Goal: Communication & Community: Share content

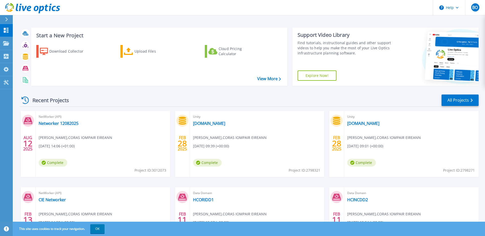
click at [116, 117] on span "NetWorker (API)" at bounding box center [103, 117] width 128 height 6
click at [111, 103] on div "Recent Projects All Projects" at bounding box center [249, 100] width 459 height 13
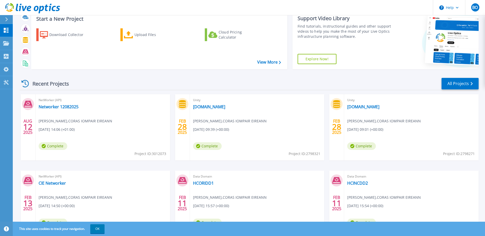
scroll to position [26, 0]
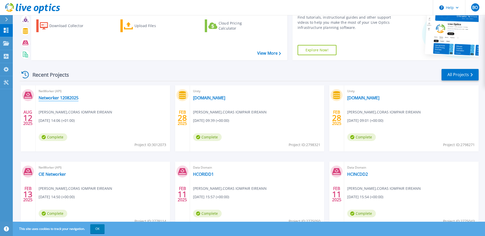
click at [57, 97] on link "Networker 12082025" at bounding box center [59, 97] width 40 height 5
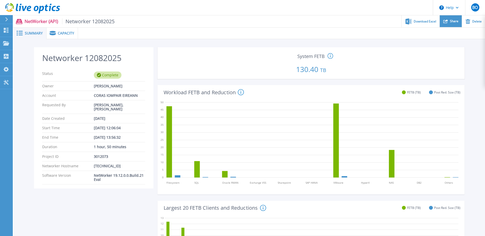
click at [451, 21] on span "Share" at bounding box center [454, 21] width 8 height 3
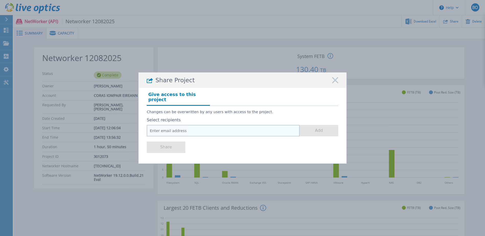
click at [170, 127] on input "email" at bounding box center [223, 131] width 153 height 12
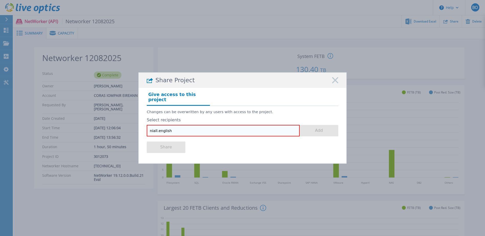
click at [184, 129] on input "niall.english" at bounding box center [223, 131] width 153 height 12
type input "niall.english@cie.ie"
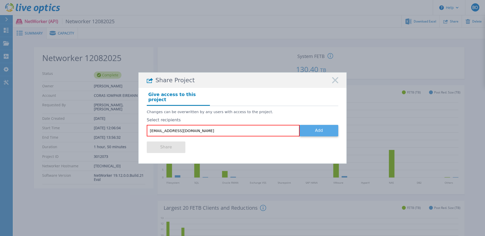
click at [318, 131] on button "Add" at bounding box center [319, 131] width 39 height 12
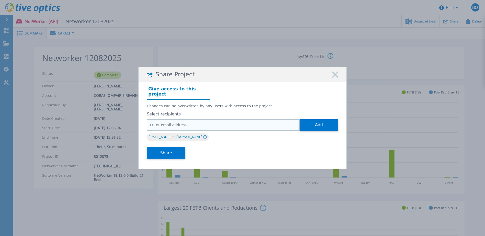
click at [197, 123] on input "email" at bounding box center [223, 125] width 153 height 12
paste input "c-david.pettigrew@cie.ie"
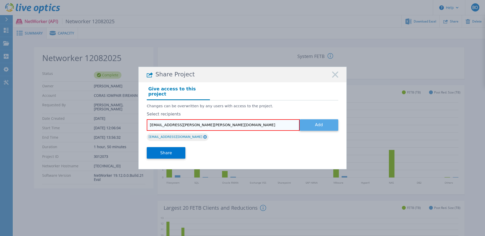
type input "c-david.pettigrew@cie.ie"
click at [324, 122] on button "Add" at bounding box center [319, 125] width 39 height 12
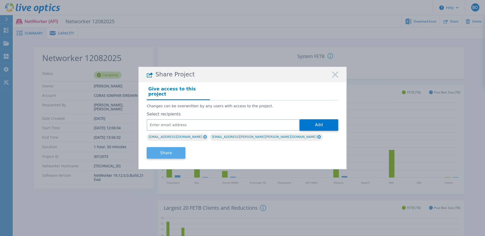
click at [164, 151] on button "Share" at bounding box center [166, 153] width 39 height 12
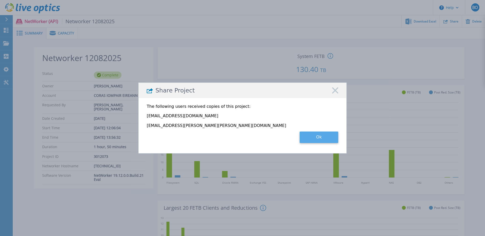
click at [321, 139] on button "Ok" at bounding box center [319, 138] width 39 height 12
